Goal: Information Seeking & Learning: Compare options

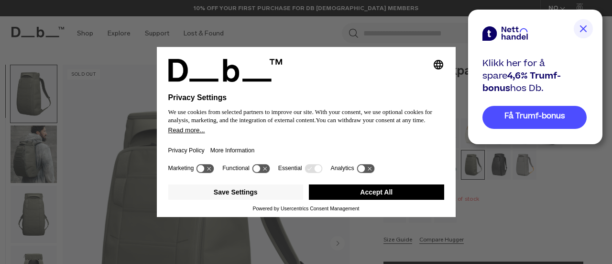
click at [381, 190] on button "Accept All" at bounding box center [376, 191] width 135 height 15
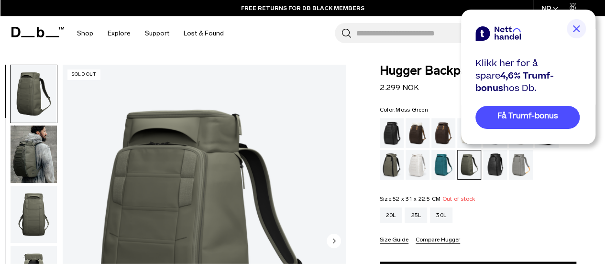
click at [266, 98] on img "1 / 10" at bounding box center [204, 241] width 283 height 353
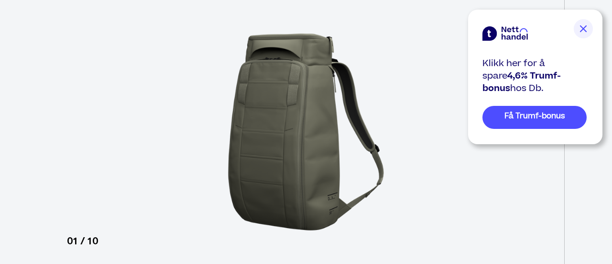
click at [584, 34] on img at bounding box center [583, 28] width 19 height 19
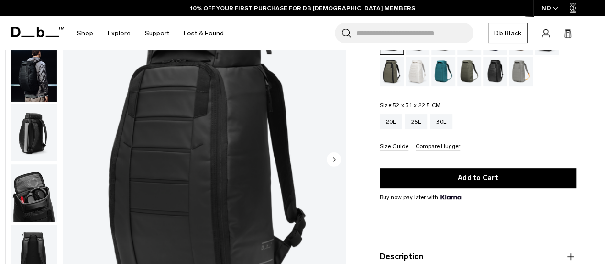
scroll to position [20, 0]
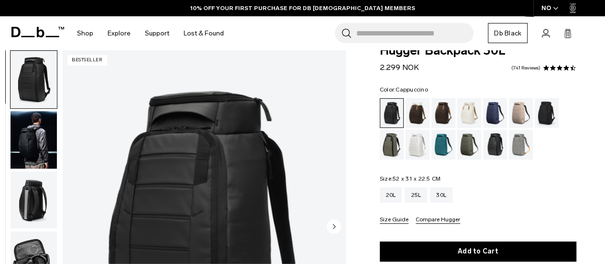
click at [415, 113] on div "Cappuccino" at bounding box center [418, 113] width 24 height 30
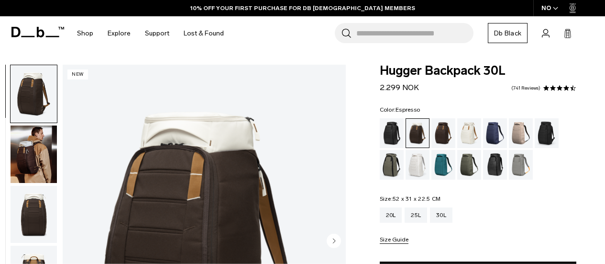
click at [446, 131] on div "Espresso" at bounding box center [443, 133] width 24 height 30
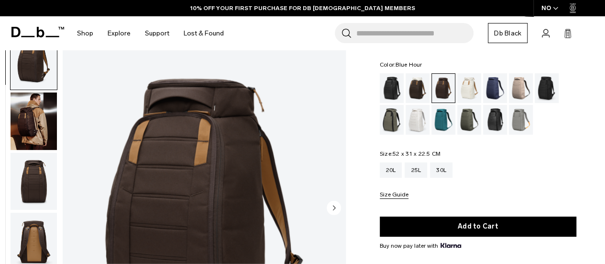
click at [495, 88] on div "Blue Hour" at bounding box center [495, 88] width 24 height 30
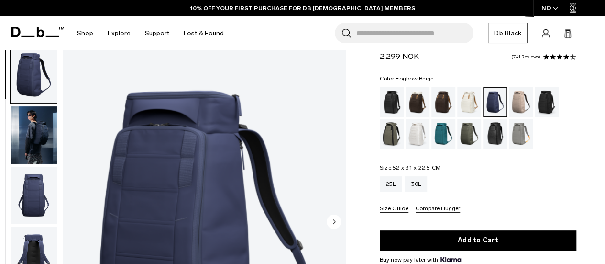
scroll to position [31, 0]
click at [542, 107] on div "Charcoal Grey" at bounding box center [547, 102] width 24 height 30
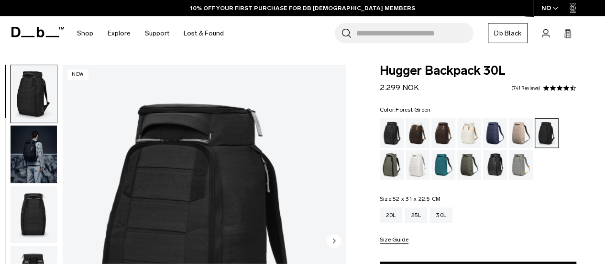
click at [391, 167] on div "Forest Green" at bounding box center [392, 165] width 24 height 30
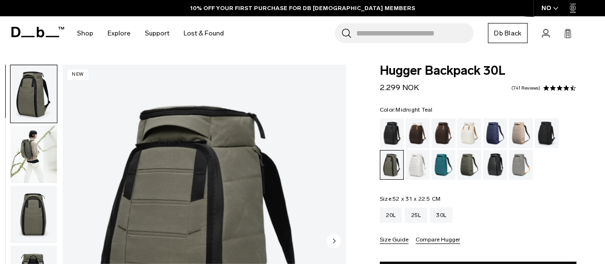
click at [440, 165] on div "Midnight Teal" at bounding box center [443, 165] width 24 height 30
